Goal: Task Accomplishment & Management: Complete application form

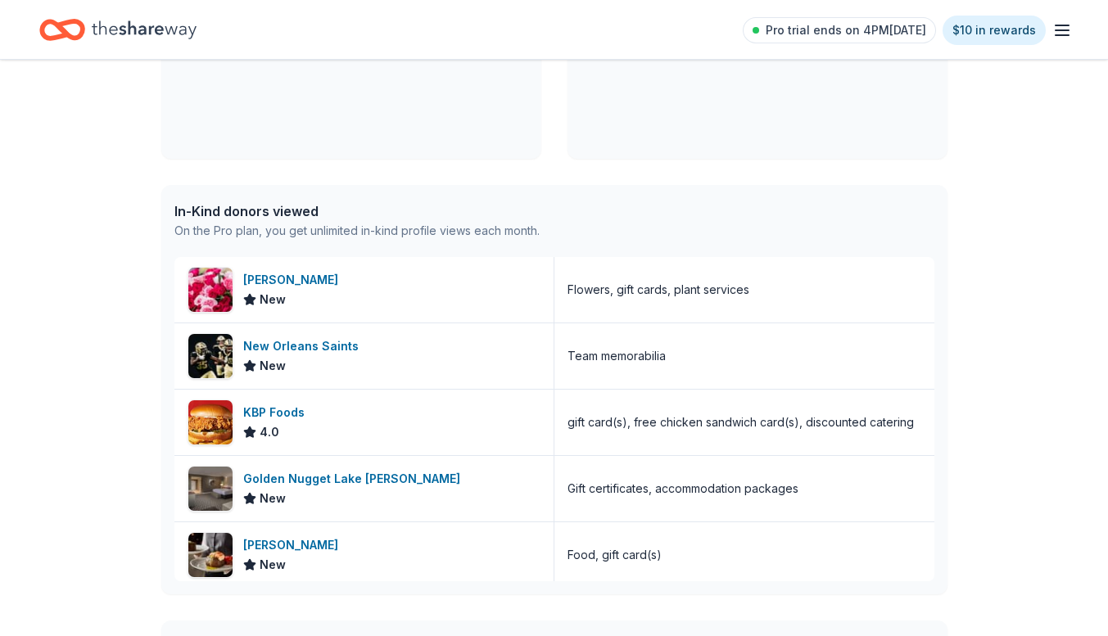
scroll to position [307, 0]
drag, startPoint x: 1119, startPoint y: 142, endPoint x: 1097, endPoint y: 104, distance: 43.7
click at [1097, 104] on div "👋 Hi Rosalind In-Kind Create new event Valentine Extravaganza Feb 13, 2026 • Ba…" at bounding box center [554, 404] width 1108 height 1304
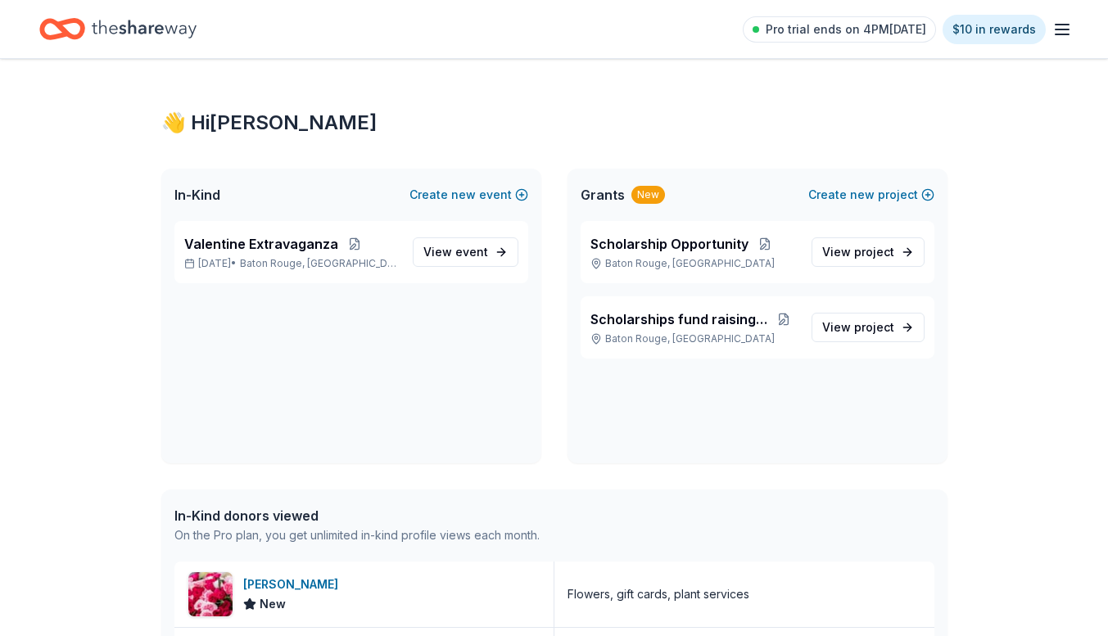
scroll to position [0, 0]
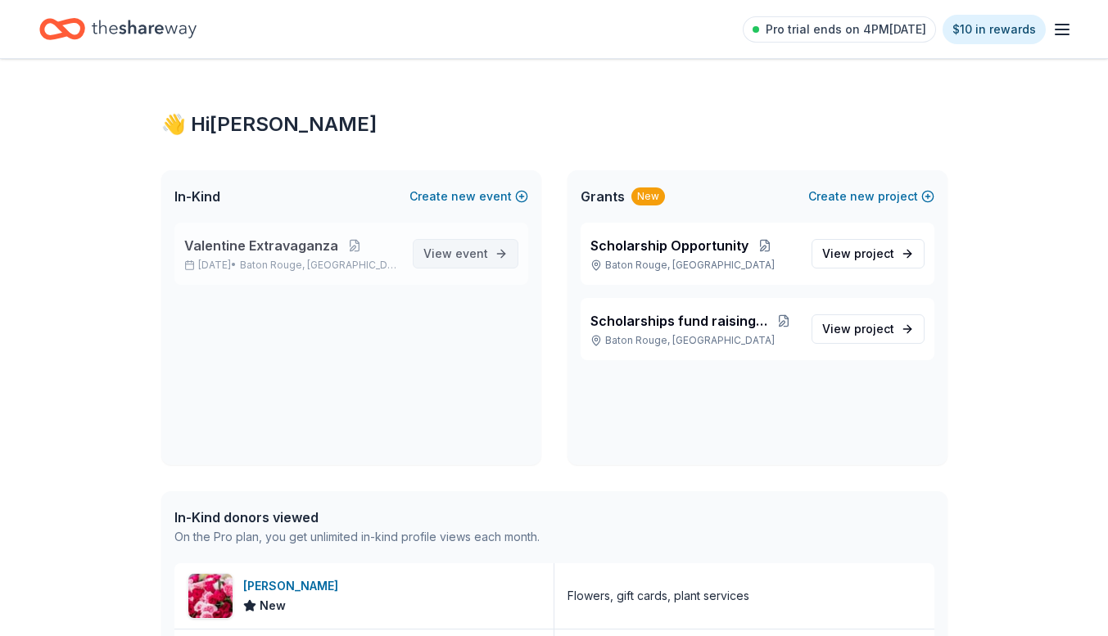
click at [463, 258] on span "event" at bounding box center [471, 253] width 33 height 14
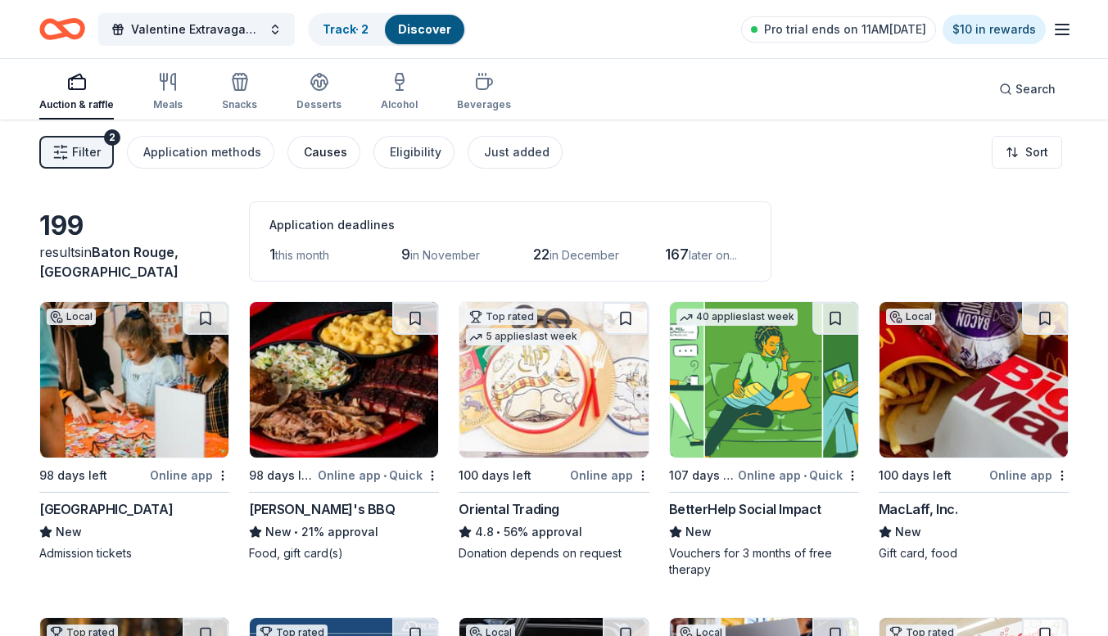
click at [309, 151] on div "Causes" at bounding box center [325, 152] width 43 height 20
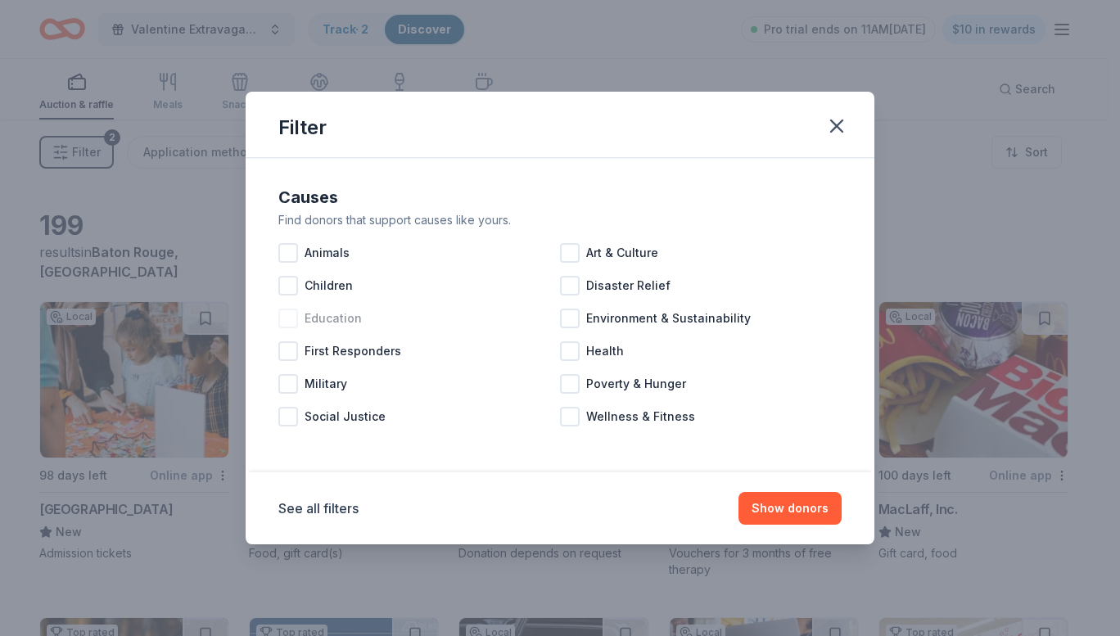
click at [291, 321] on div at bounding box center [288, 319] width 20 height 20
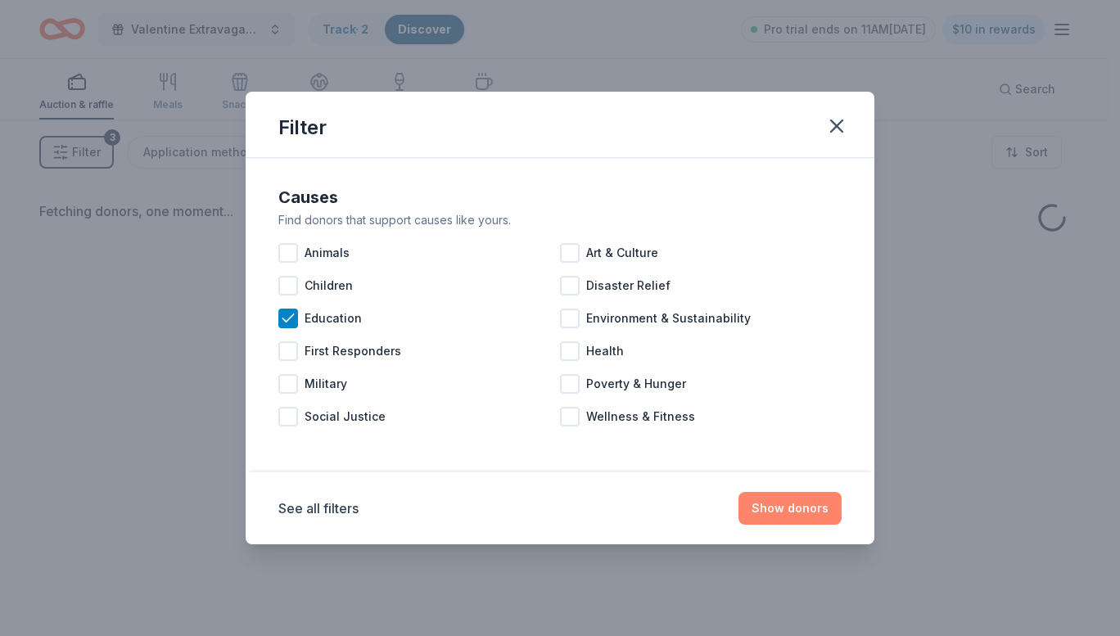
click at [787, 506] on button "Show donors" at bounding box center [790, 508] width 103 height 33
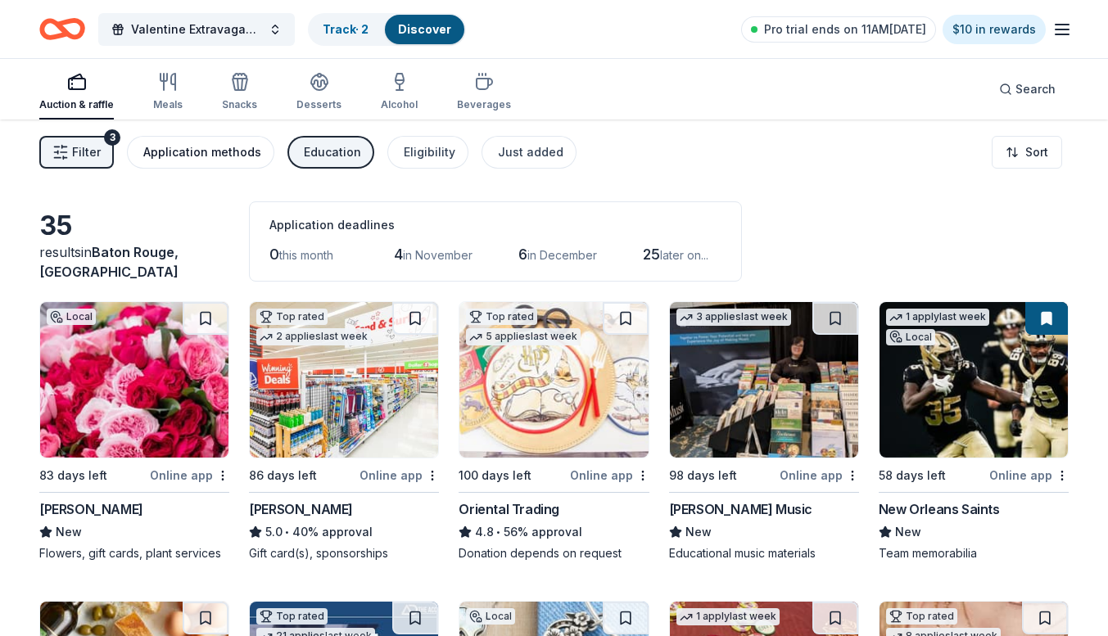
click at [219, 144] on div "Application methods" at bounding box center [202, 152] width 118 height 20
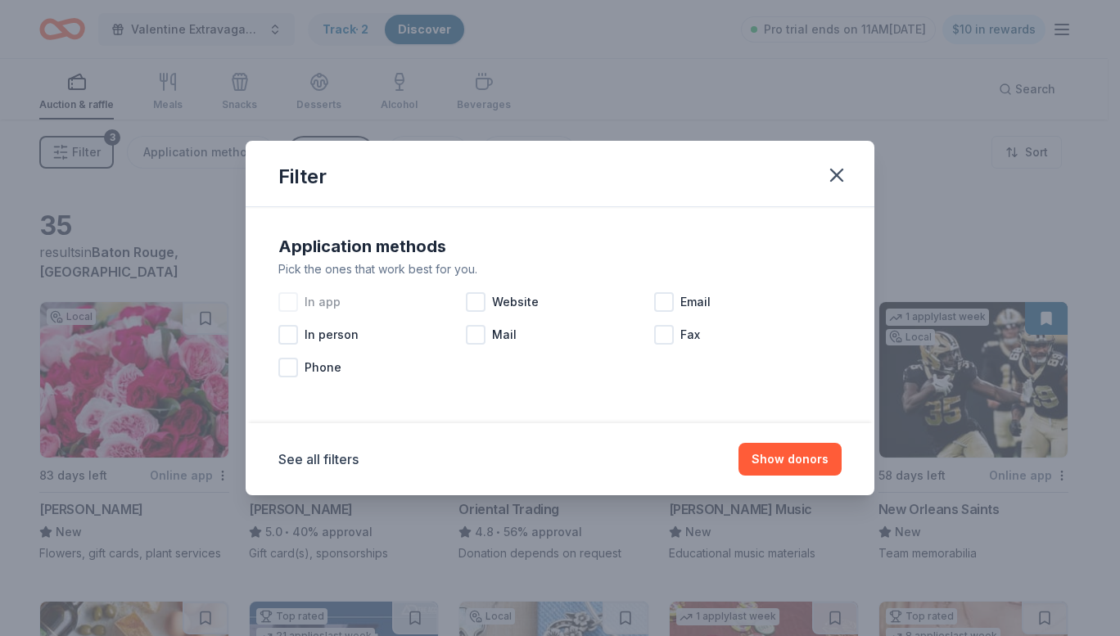
click at [296, 300] on div at bounding box center [288, 302] width 20 height 20
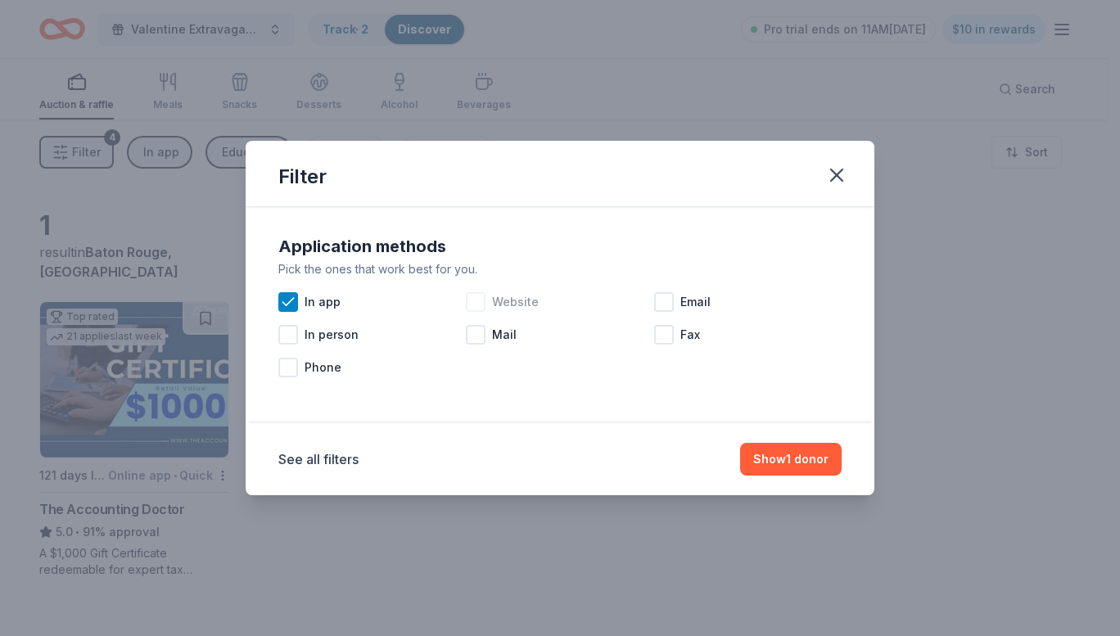
click at [473, 302] on div at bounding box center [476, 302] width 20 height 20
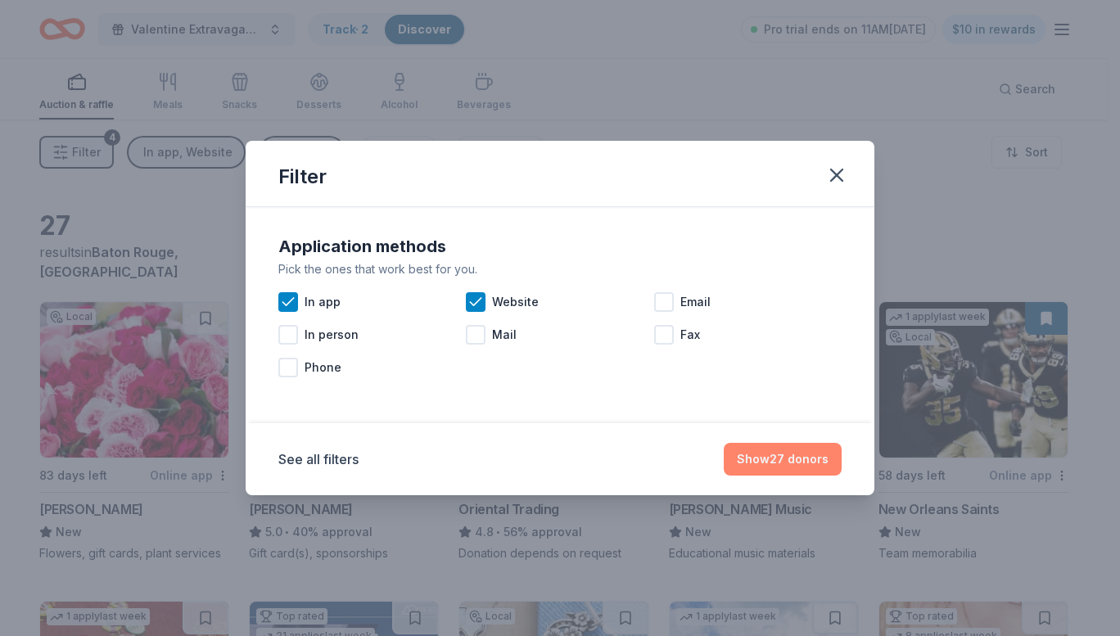
click at [803, 465] on button "Show 27 donors" at bounding box center [783, 459] width 118 height 33
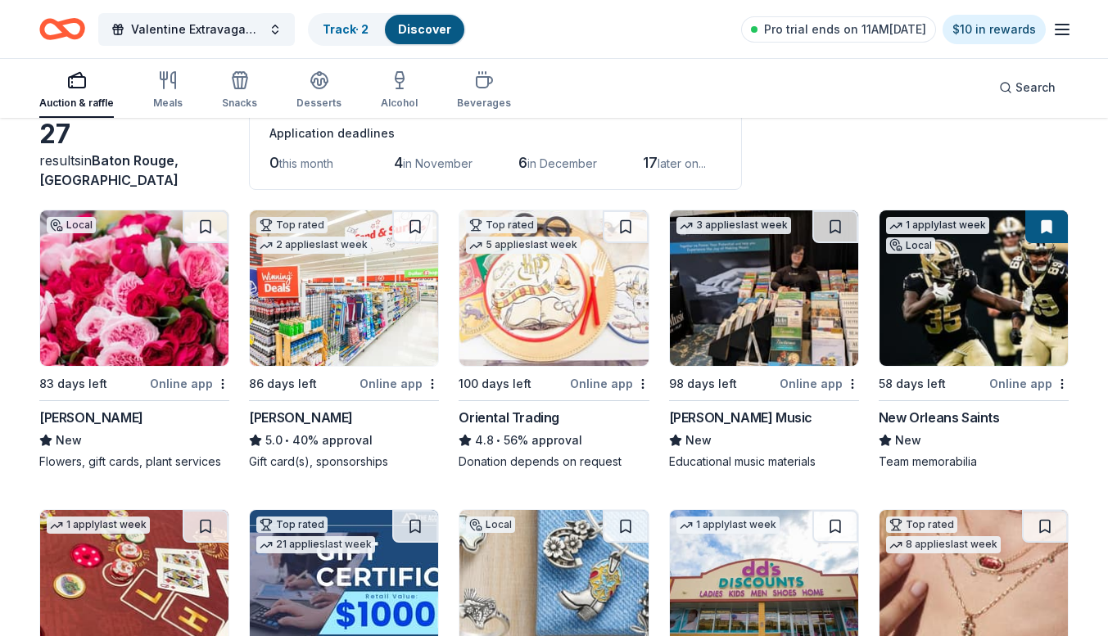
scroll to position [52, 0]
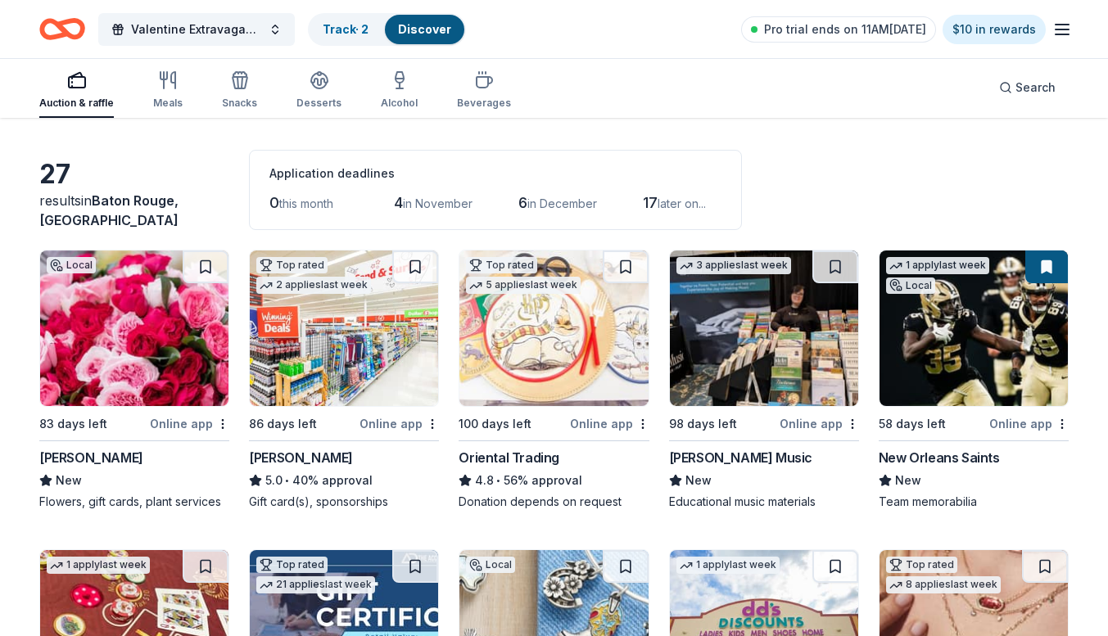
click at [1017, 421] on div "Online app" at bounding box center [1028, 424] width 79 height 20
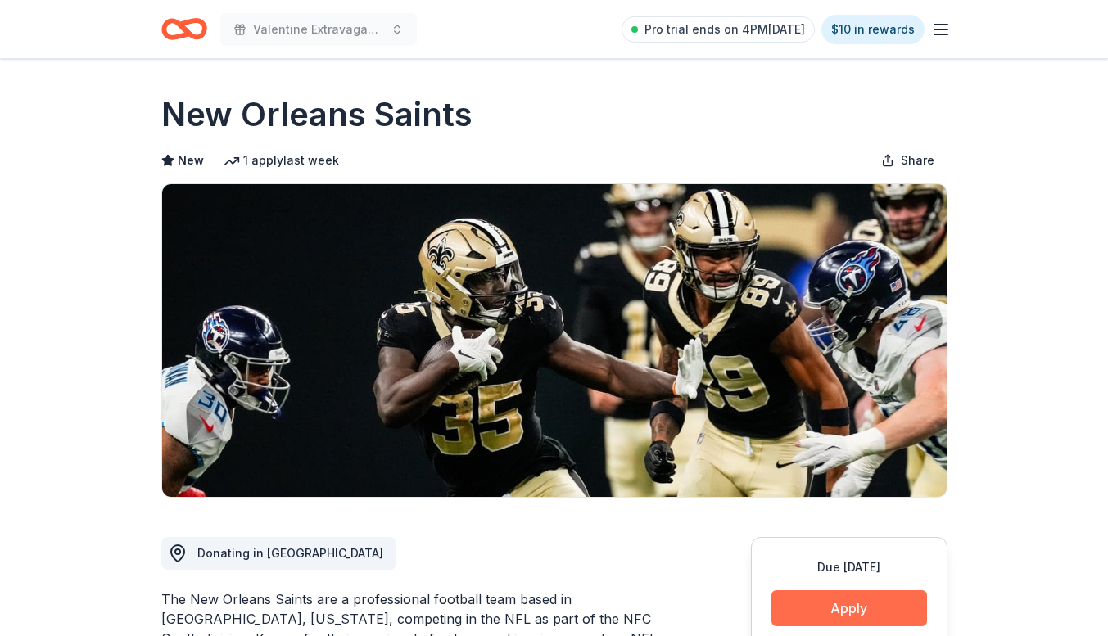
click at [840, 608] on button "Apply" at bounding box center [849, 608] width 156 height 36
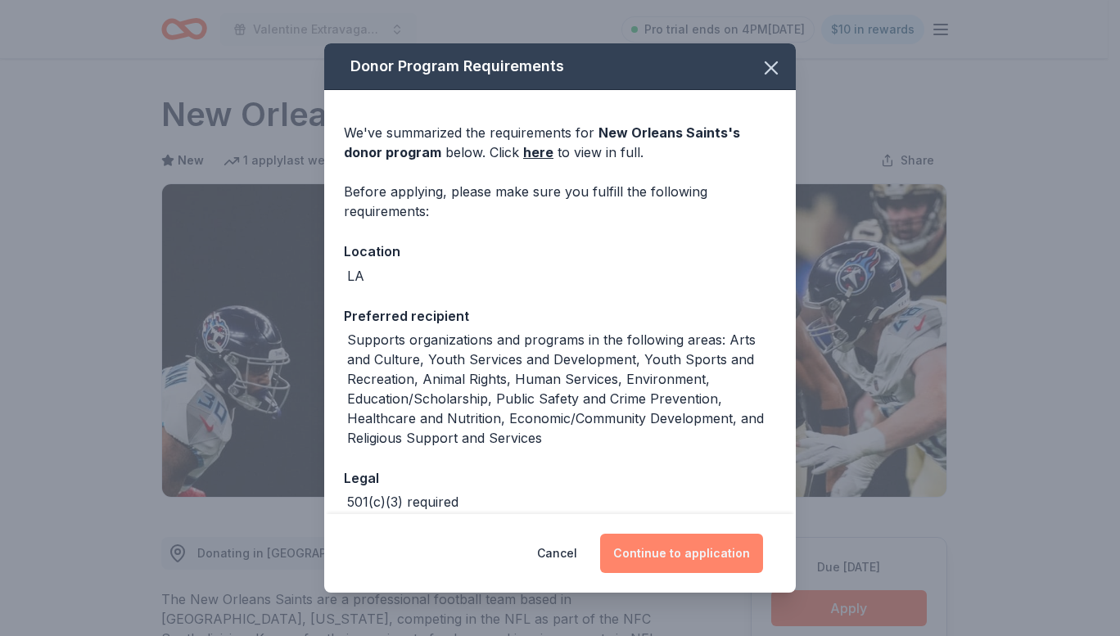
click at [670, 558] on button "Continue to application" at bounding box center [681, 553] width 163 height 39
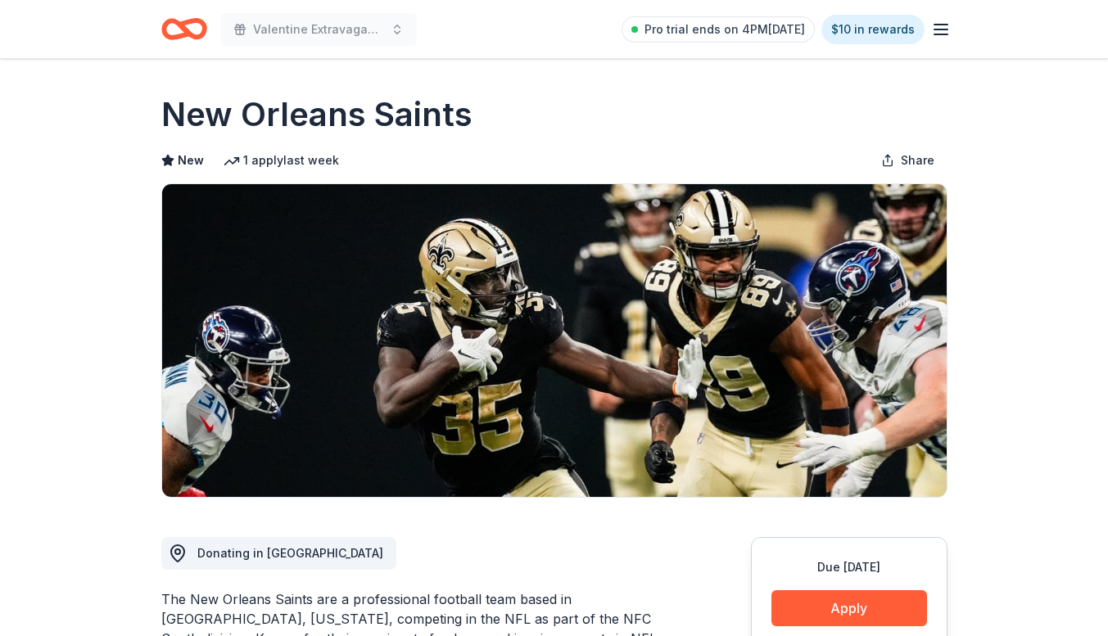
scroll to position [364, 0]
